Goal: Find specific page/section: Find specific page/section

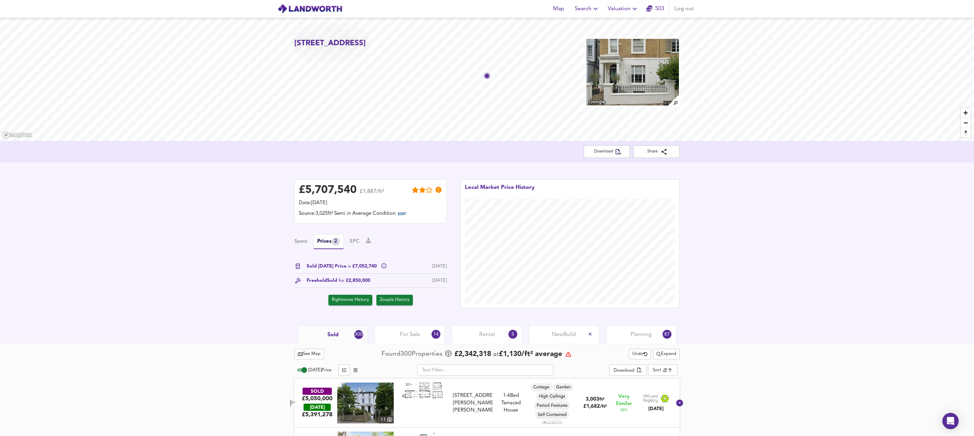
click at [307, 7] on img at bounding box center [309, 9] width 65 height 10
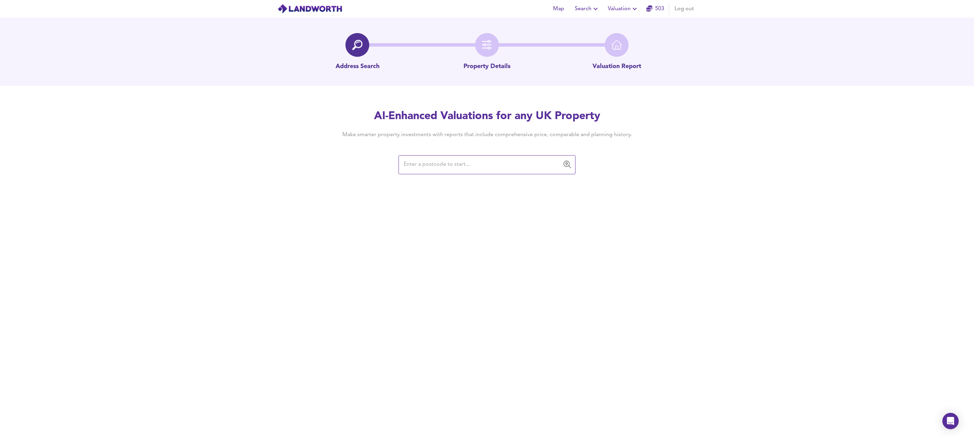
click at [493, 163] on input "text" at bounding box center [482, 164] width 161 height 13
click at [628, 6] on span "Valuation" at bounding box center [623, 9] width 31 height 10
click at [624, 22] on li "New Valuation Report" at bounding box center [623, 24] width 81 height 12
click at [587, 7] on span "Search" at bounding box center [587, 9] width 25 height 10
click at [624, 6] on span "Valuation" at bounding box center [623, 9] width 31 height 10
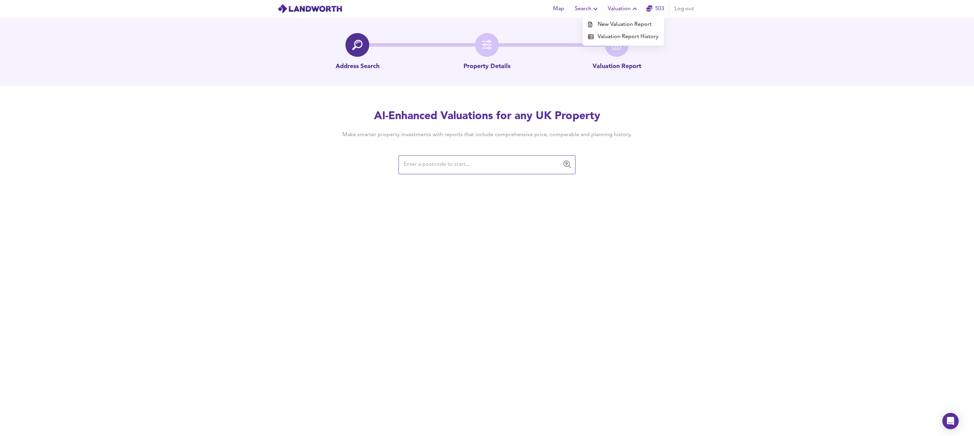
click at [622, 35] on li "Valuation Report History" at bounding box center [623, 37] width 81 height 12
